Goal: Transaction & Acquisition: Purchase product/service

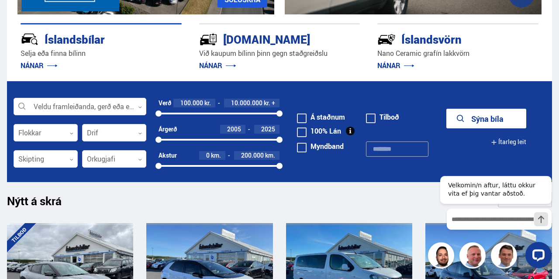
scroll to position [190, 0]
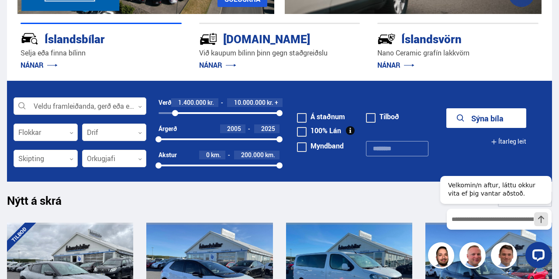
drag, startPoint x: 157, startPoint y: 112, endPoint x: 175, endPoint y: 110, distance: 18.0
click at [175, 110] on div "1445109 10000000" at bounding box center [218, 113] width 120 height 8
drag, startPoint x: 279, startPoint y: 113, endPoint x: 189, endPoint y: 107, distance: 90.6
click at [189, 107] on div "Verð 1.400.000 kr. 2.600.000 kr. + 1400000 2557065" at bounding box center [218, 107] width 120 height 19
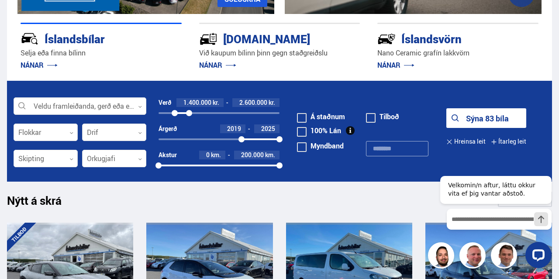
drag, startPoint x: 160, startPoint y: 138, endPoint x: 241, endPoint y: 138, distance: 81.2
click at [241, 138] on div at bounding box center [241, 139] width 6 height 6
drag, startPoint x: 159, startPoint y: 159, endPoint x: 189, endPoint y: 164, distance: 29.6
click at [189, 164] on div "Akstur 0 km. 200.000 km. 0 200000" at bounding box center [218, 160] width 120 height 19
drag, startPoint x: 279, startPoint y: 165, endPoint x: 215, endPoint y: 163, distance: 63.8
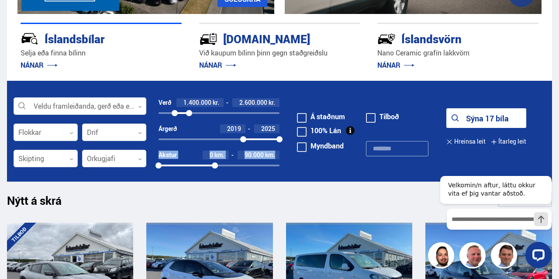
click at [215, 163] on div at bounding box center [215, 165] width 6 height 6
click at [487, 119] on button "Sýna 7 bíla" at bounding box center [486, 118] width 80 height 20
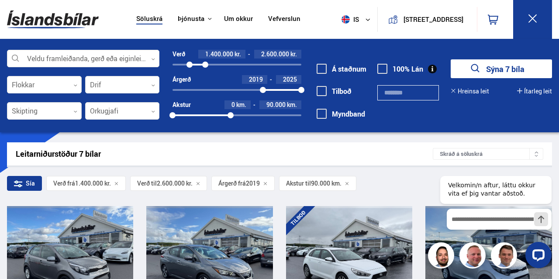
click at [74, 18] on img at bounding box center [53, 19] width 92 height 28
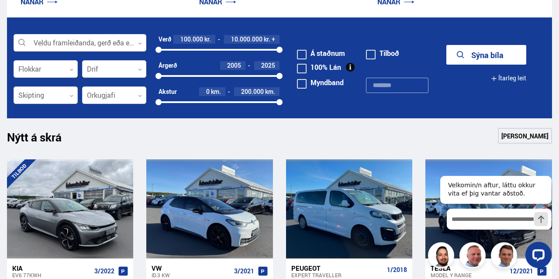
scroll to position [254, 0]
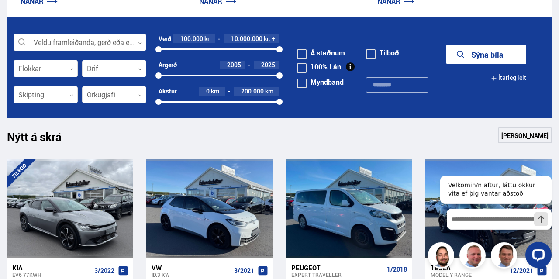
click at [86, 49] on div at bounding box center [80, 42] width 133 height 17
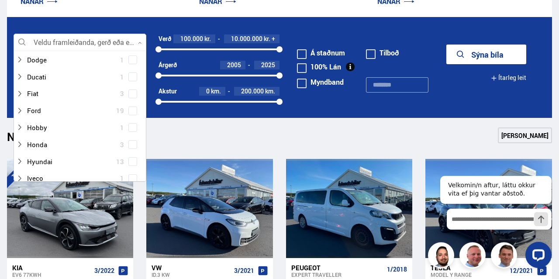
scroll to position [0, 0]
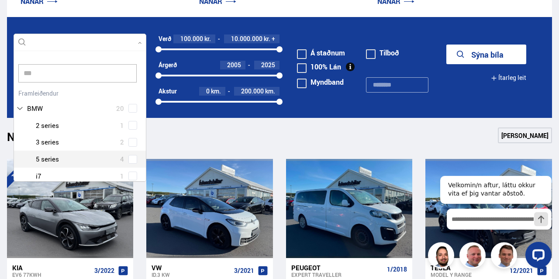
type input "****"
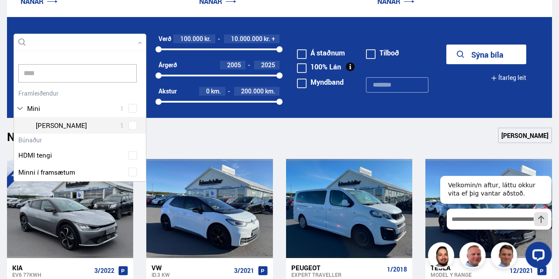
click at [59, 123] on div at bounding box center [89, 125] width 110 height 13
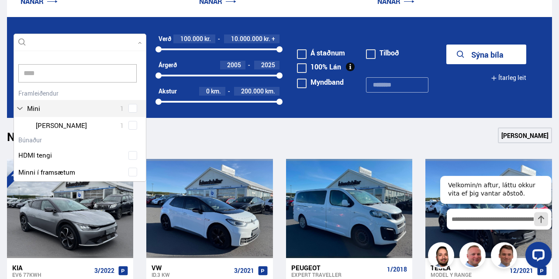
click at [134, 113] on div "Mini 1 Mini [PERSON_NAME] 1" at bounding box center [80, 110] width 132 height 47
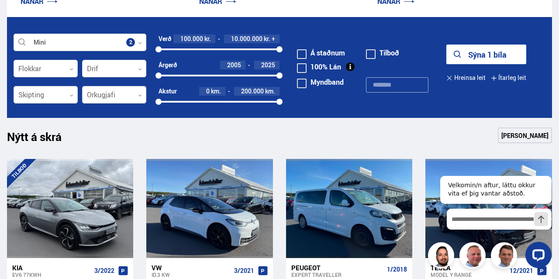
click at [486, 58] on button "Sýna 1 bíla" at bounding box center [486, 55] width 80 height 20
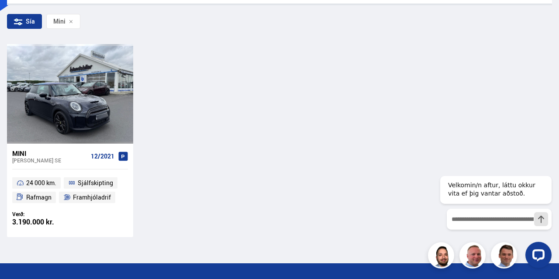
scroll to position [162, 0]
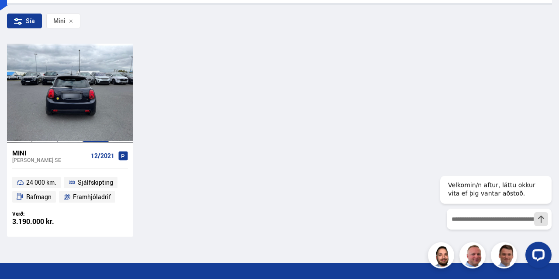
click at [106, 126] on div at bounding box center [95, 93] width 25 height 99
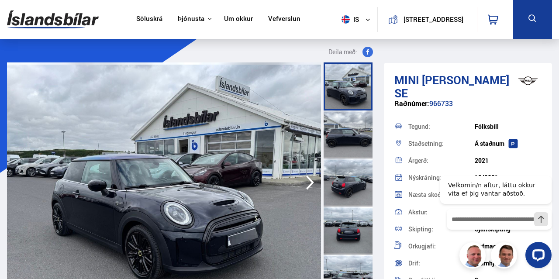
click at [344, 133] on div at bounding box center [347, 134] width 49 height 48
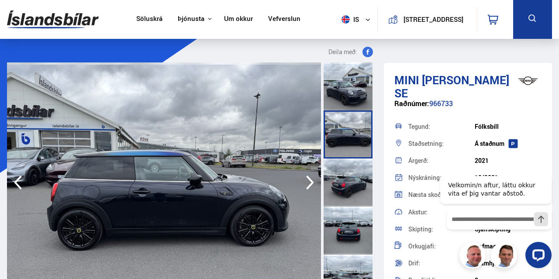
click at [350, 165] on div at bounding box center [347, 182] width 49 height 48
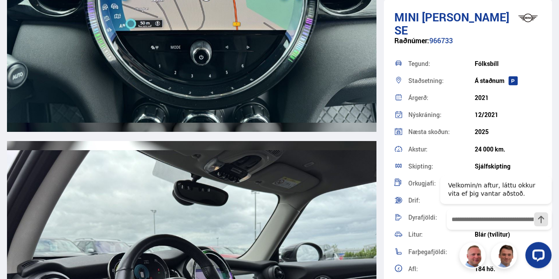
scroll to position [4102, 0]
